Goal: Transaction & Acquisition: Obtain resource

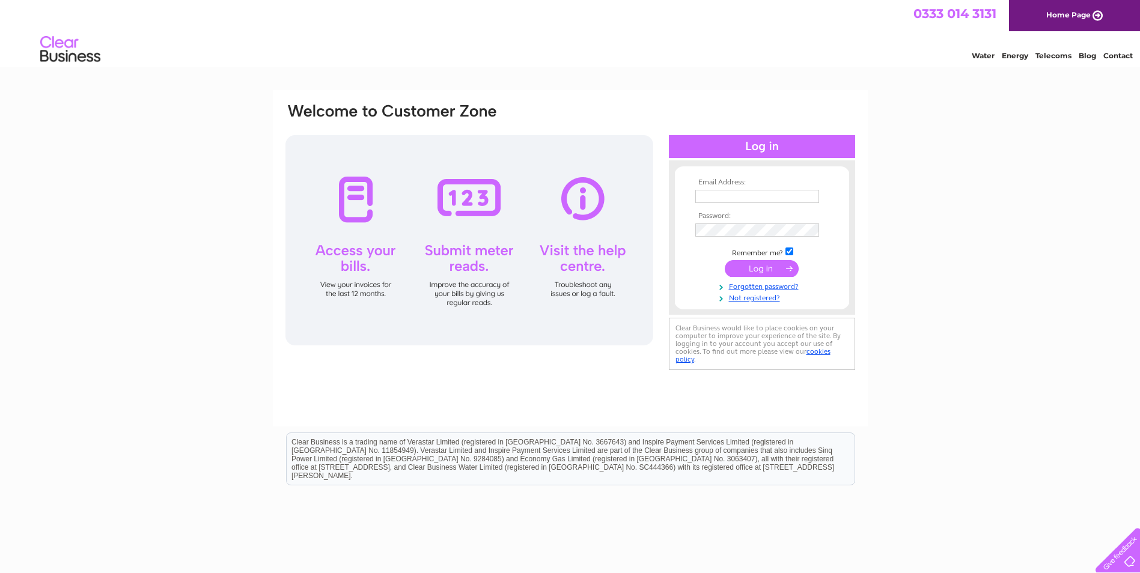
type input "norrisautos@btconnect.com"
click at [755, 270] on input "submit" at bounding box center [762, 268] width 74 height 17
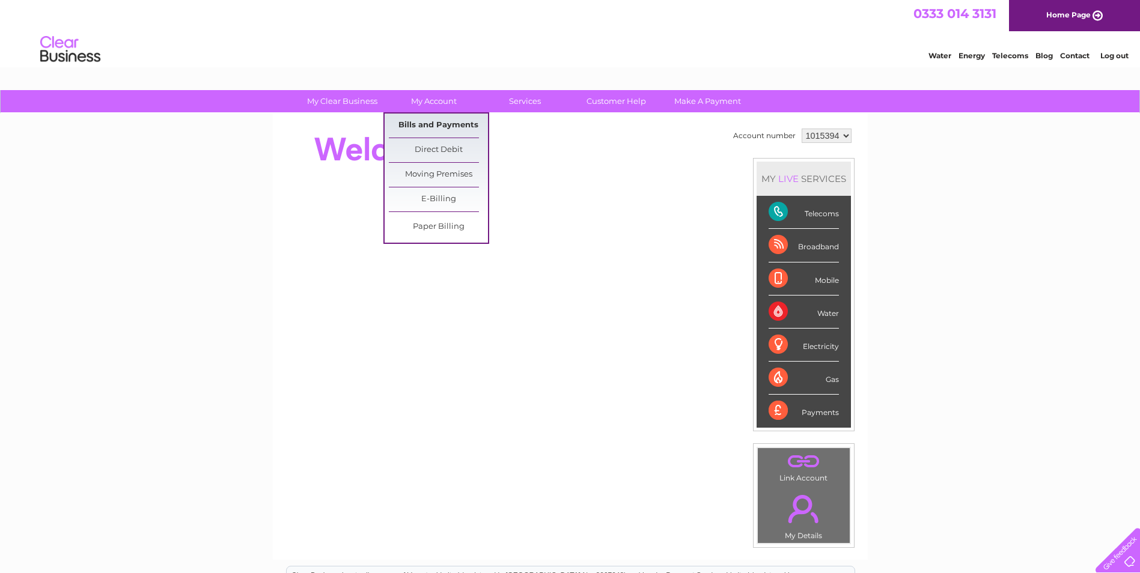
click at [442, 124] on link "Bills and Payments" at bounding box center [438, 126] width 99 height 24
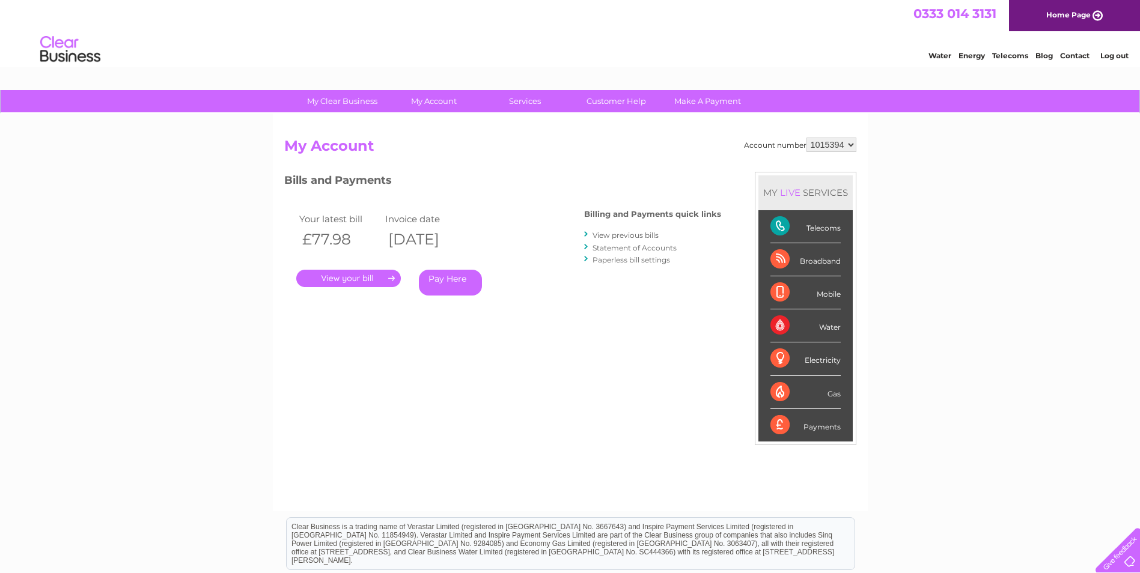
click at [381, 275] on link "." at bounding box center [348, 278] width 105 height 17
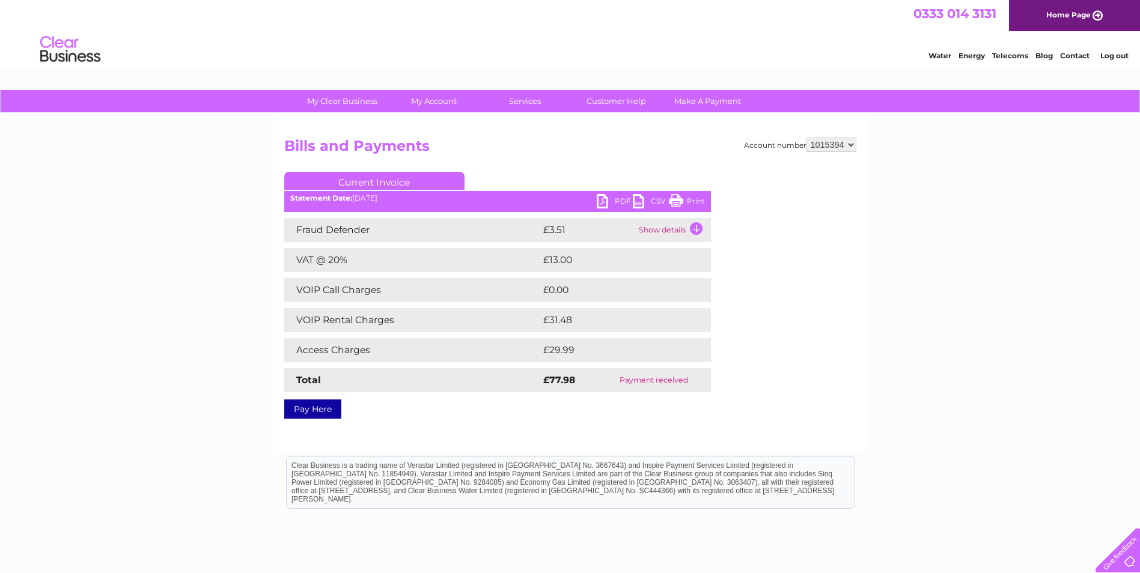
click at [604, 202] on link "PDF" at bounding box center [615, 202] width 36 height 17
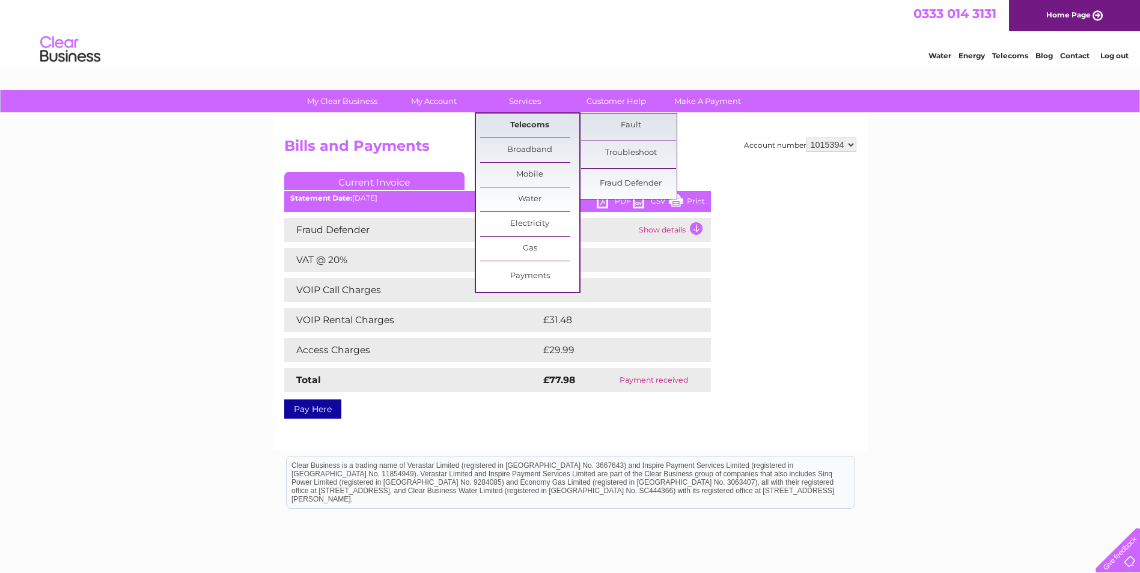
click at [539, 126] on link "Telecoms" at bounding box center [529, 126] width 99 height 24
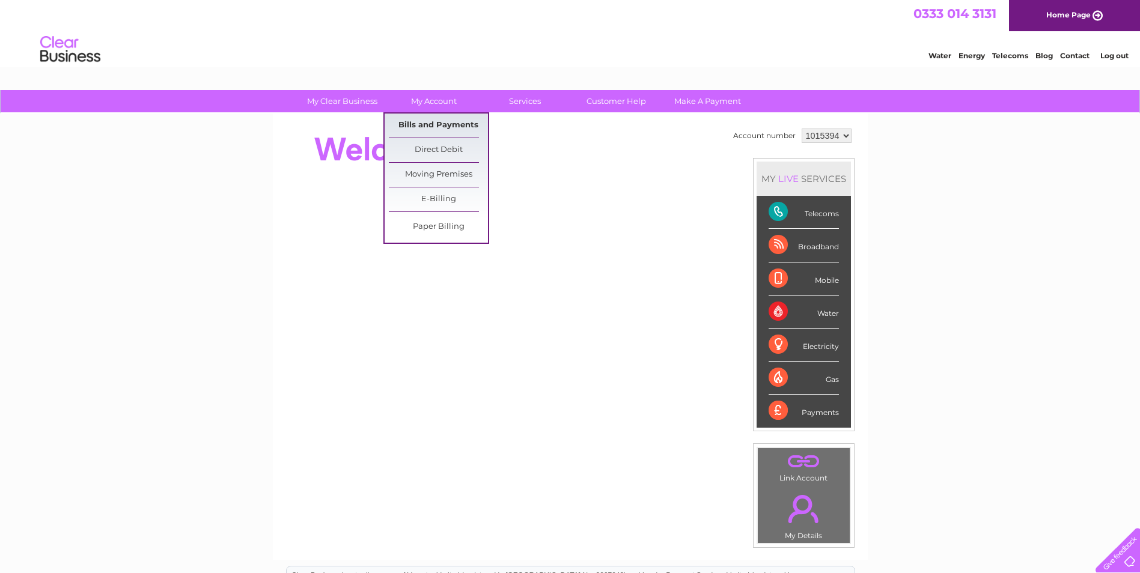
click at [439, 127] on link "Bills and Payments" at bounding box center [438, 126] width 99 height 24
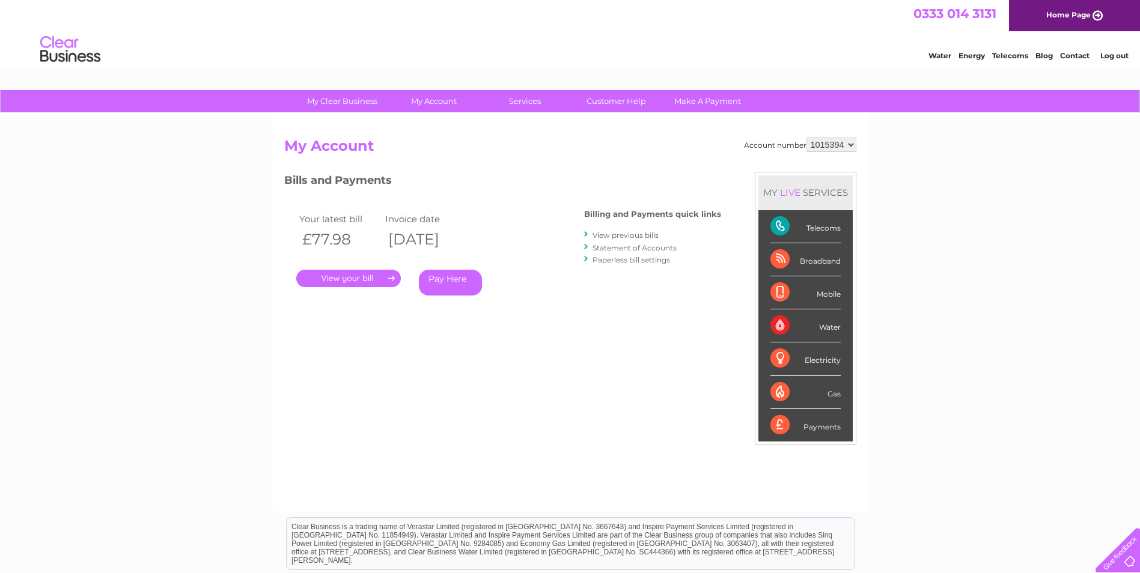
click at [361, 281] on link "." at bounding box center [348, 278] width 105 height 17
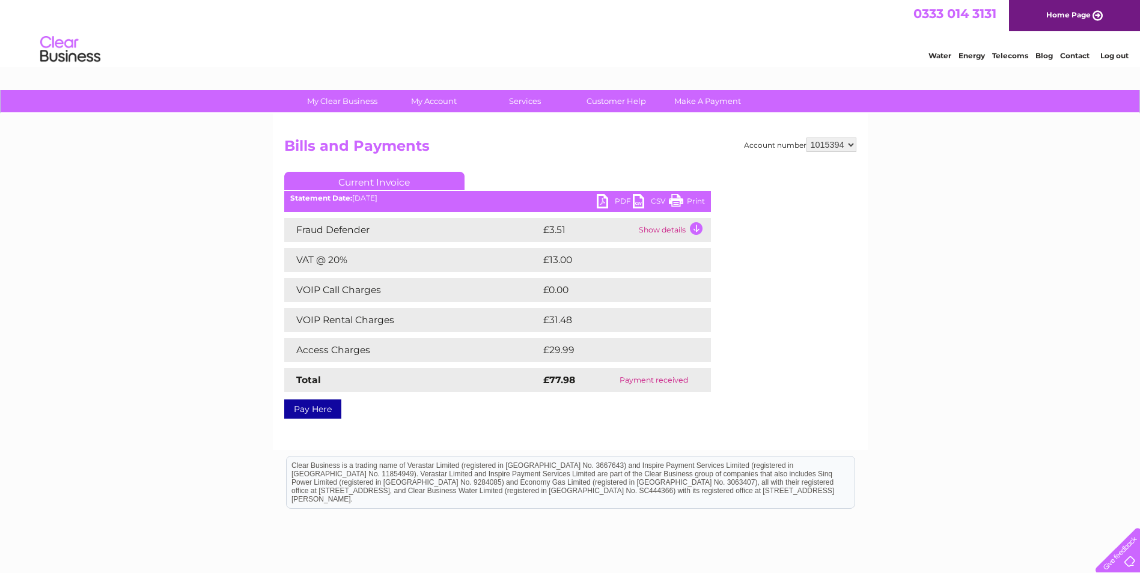
click at [602, 201] on link "PDF" at bounding box center [615, 202] width 36 height 17
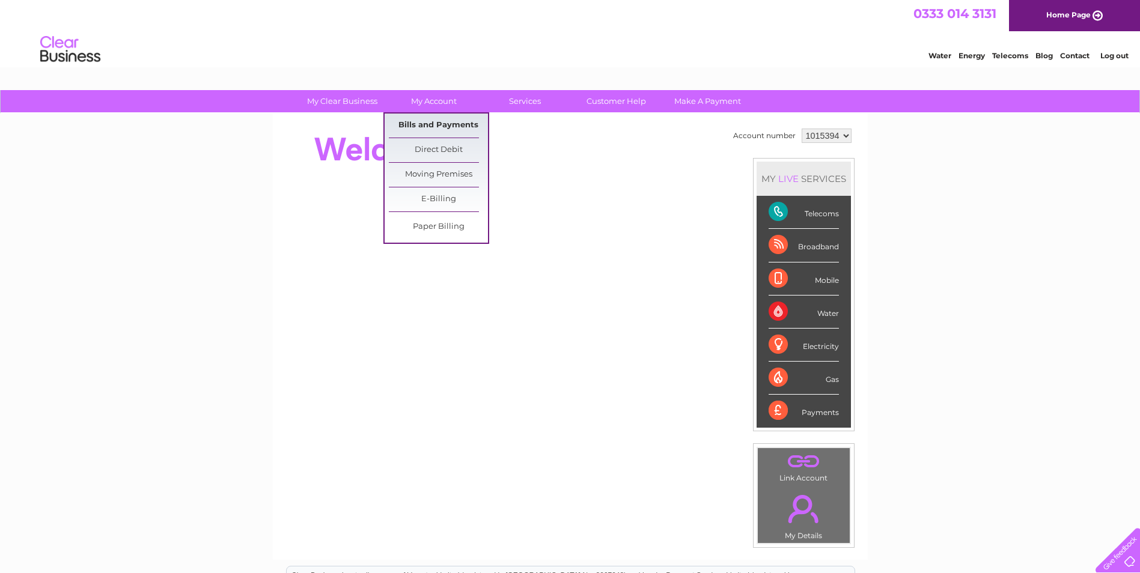
click at [440, 126] on link "Bills and Payments" at bounding box center [438, 126] width 99 height 24
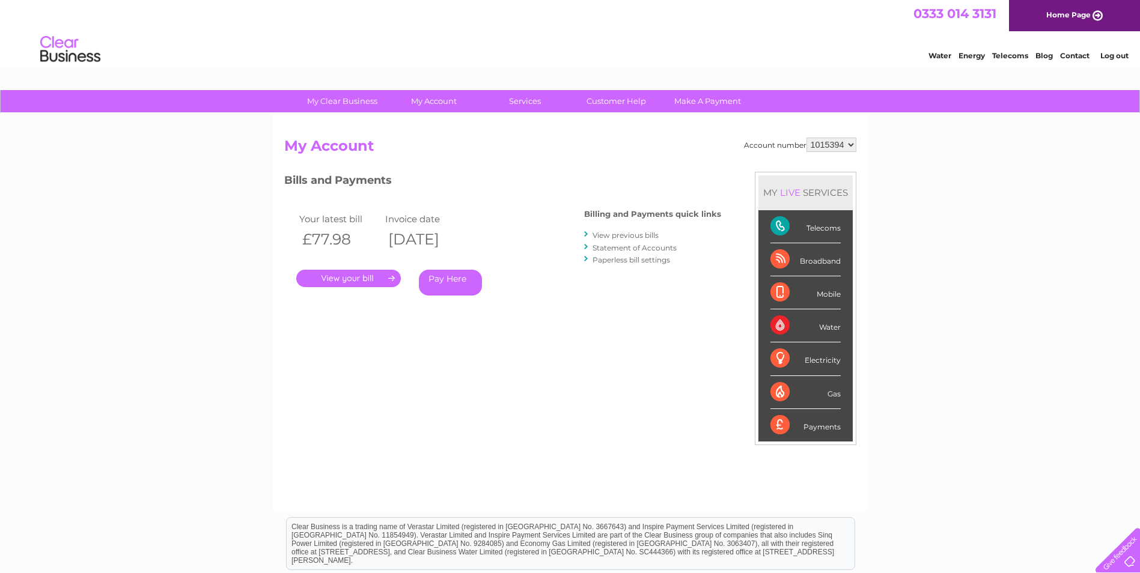
click at [349, 276] on link "." at bounding box center [348, 278] width 105 height 17
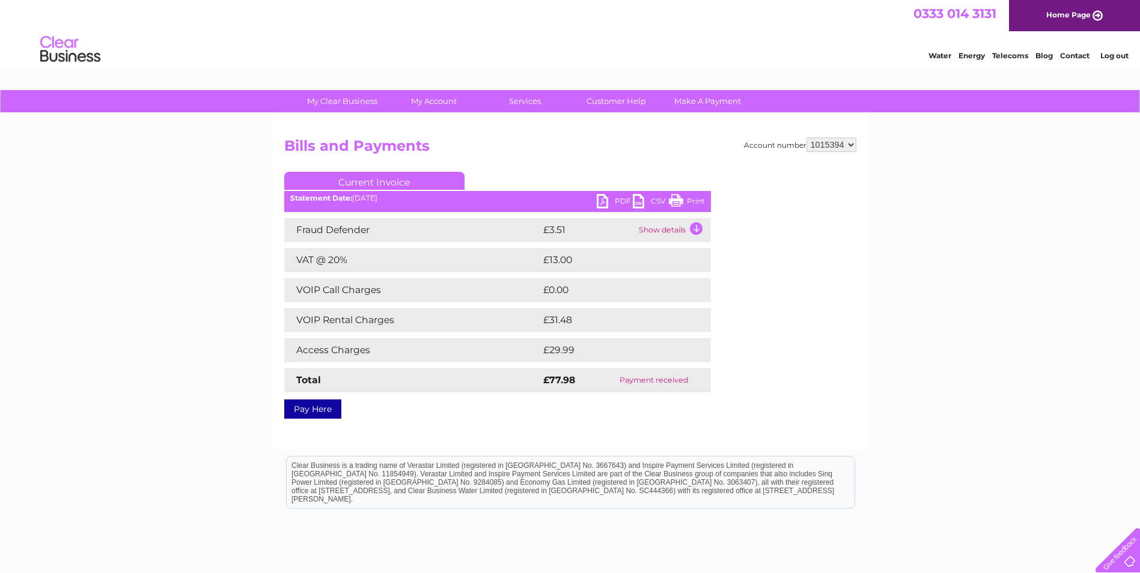
click at [613, 203] on link "PDF" at bounding box center [615, 202] width 36 height 17
